Goal: Transaction & Acquisition: Purchase product/service

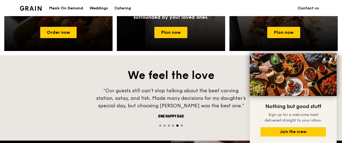
scroll to position [322, 0]
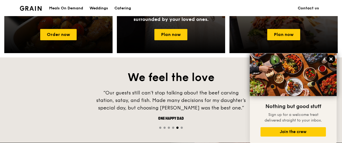
click at [331, 58] on icon at bounding box center [331, 59] width 5 height 5
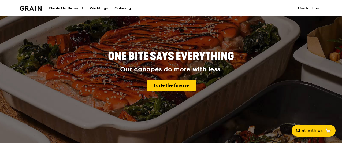
scroll to position [0, 0]
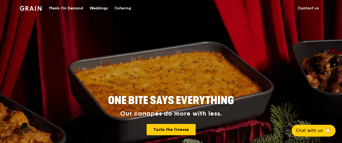
click at [75, 8] on div "Meals On Demand" at bounding box center [66, 8] width 34 height 16
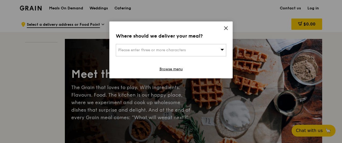
click at [226, 26] on icon at bounding box center [226, 28] width 5 height 5
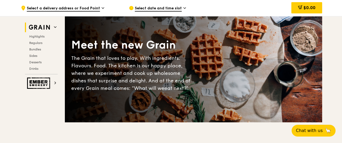
scroll to position [54, 0]
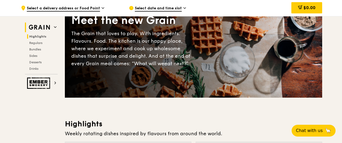
click at [42, 35] on span "Highlights" at bounding box center [37, 37] width 17 height 4
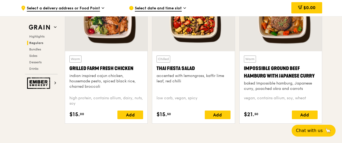
scroll to position [424, 0]
